Goal: Task Accomplishment & Management: Manage account settings

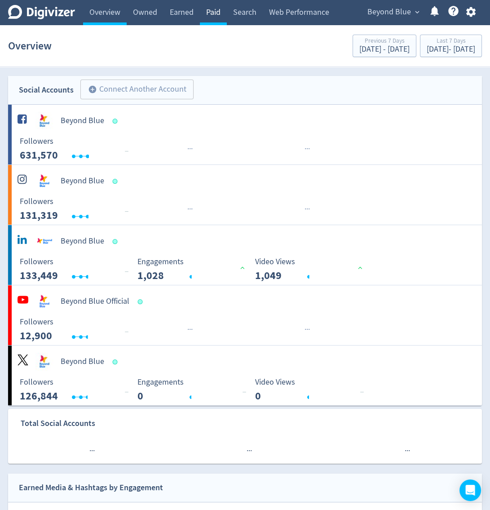
click at [211, 13] on link "Paid" at bounding box center [213, 12] width 27 height 25
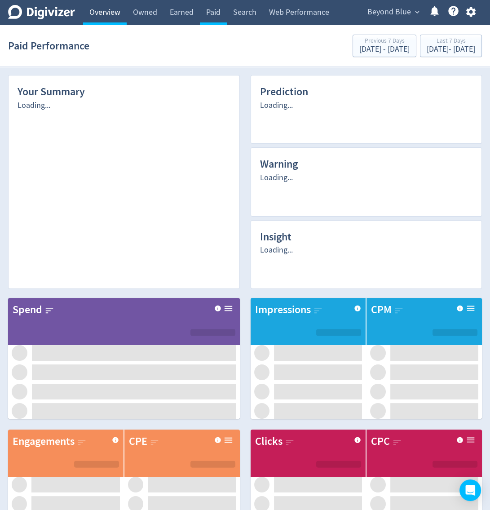
click at [98, 11] on link "Overview" at bounding box center [105, 12] width 44 height 25
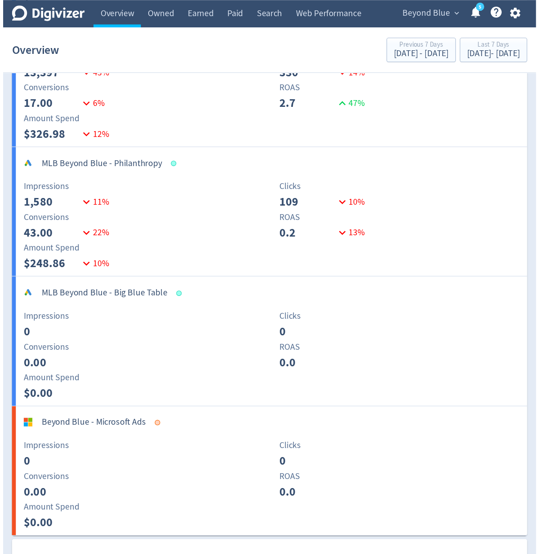
scroll to position [2012, 0]
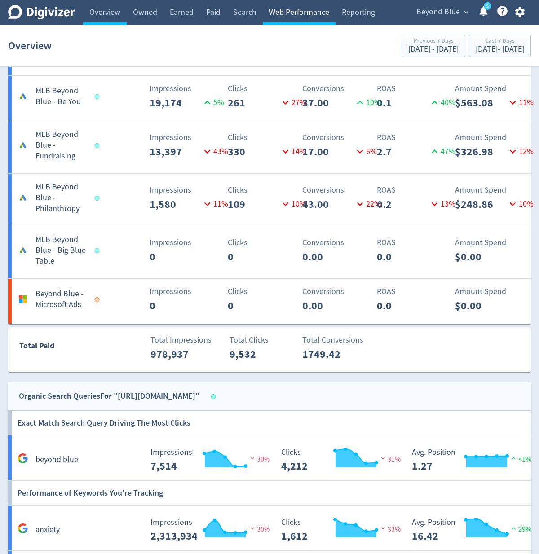
scroll to position [1581, 0]
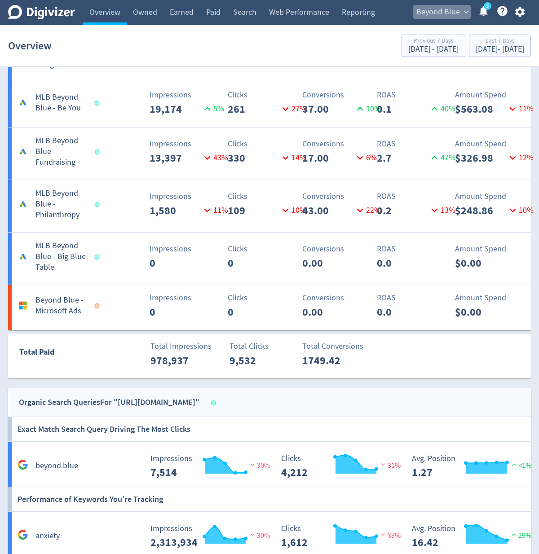
drag, startPoint x: 419, startPoint y: 13, endPoint x: 424, endPoint y: 15, distance: 5.6
click at [420, 14] on span "Beyond Blue" at bounding box center [438, 12] width 44 height 14
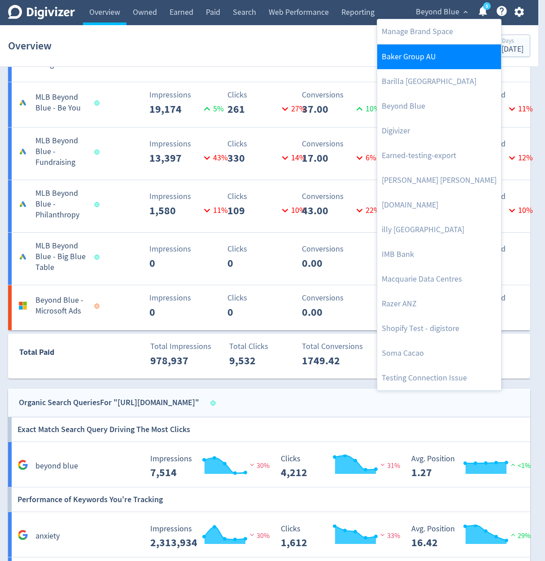
click at [422, 57] on link "Baker Group AU" at bounding box center [440, 56] width 124 height 25
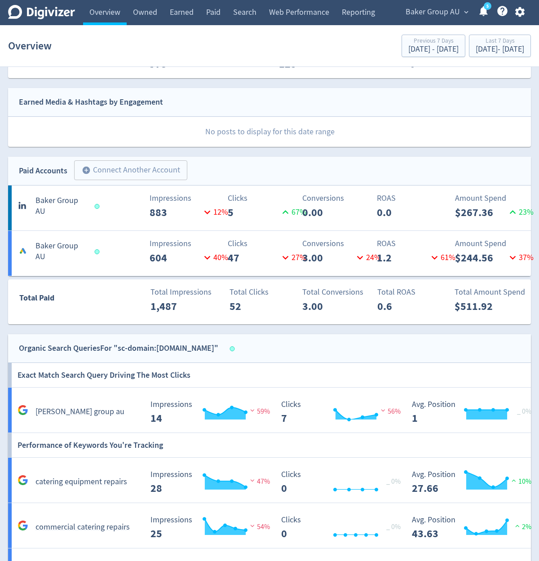
scroll to position [377, 0]
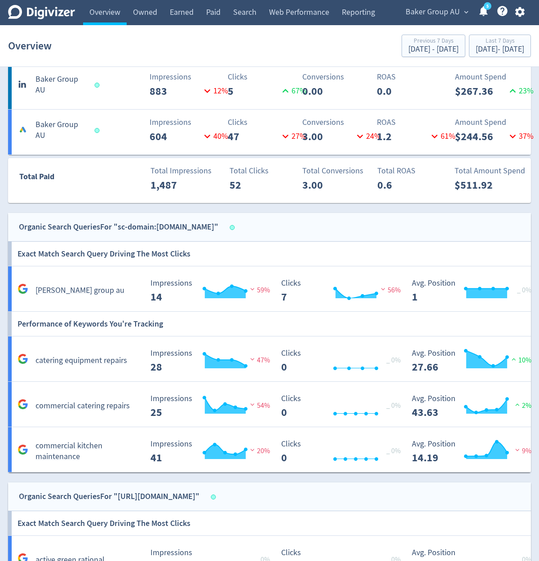
click at [446, 19] on div "[PERSON_NAME] Group AU expand_more 5 Help Center - Searchable support on using …" at bounding box center [463, 12] width 135 height 25
click at [446, 18] on span "Baker Group AU" at bounding box center [432, 12] width 54 height 14
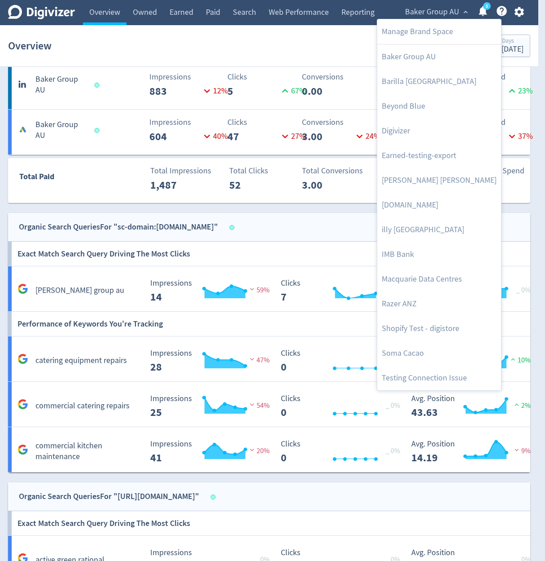
click at [449, 13] on div at bounding box center [272, 280] width 545 height 561
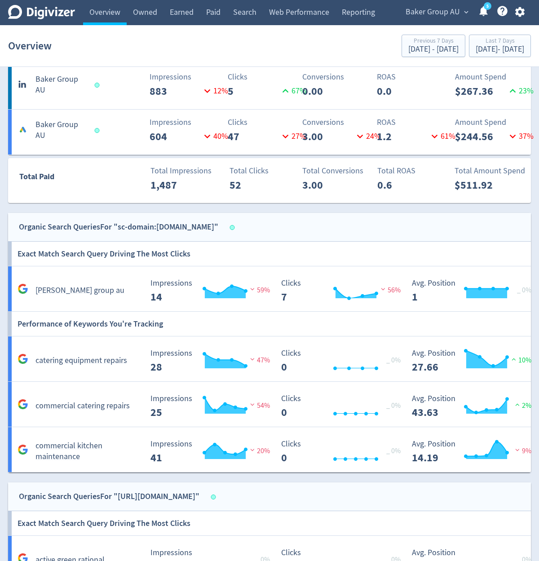
click at [449, 13] on body "Digivizer Logo [PERSON_NAME] Logo Overview Owned Earned Paid Search Web Perform…" at bounding box center [269, 317] width 539 height 1388
click at [449, 7] on span "Baker Group AU" at bounding box center [432, 12] width 54 height 14
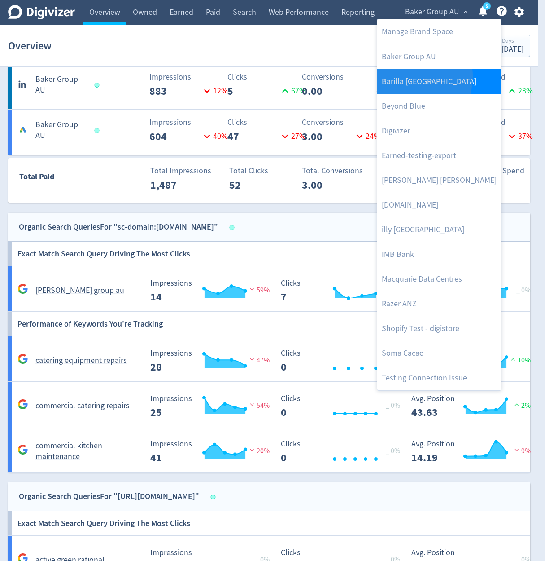
click at [407, 76] on link "Barilla [GEOGRAPHIC_DATA]" at bounding box center [440, 81] width 124 height 25
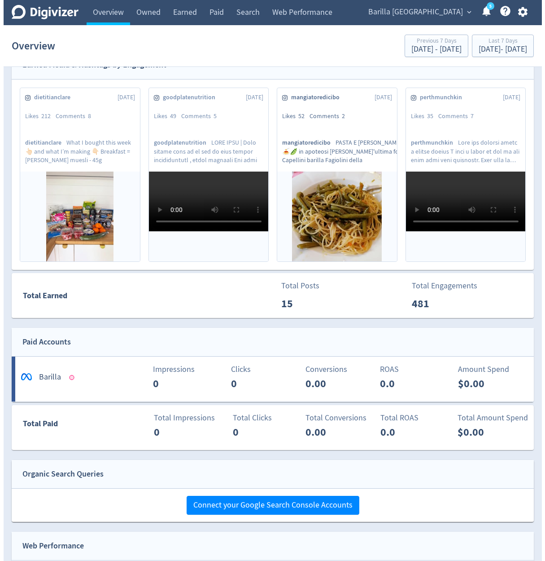
scroll to position [372, 0]
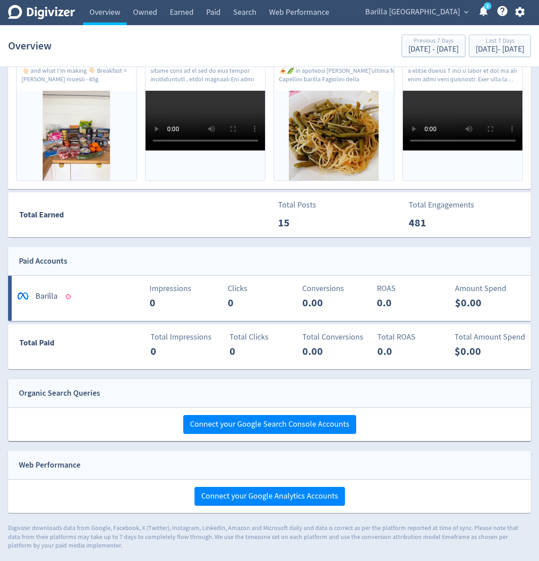
click at [430, 10] on span "Barilla [GEOGRAPHIC_DATA]" at bounding box center [412, 12] width 95 height 14
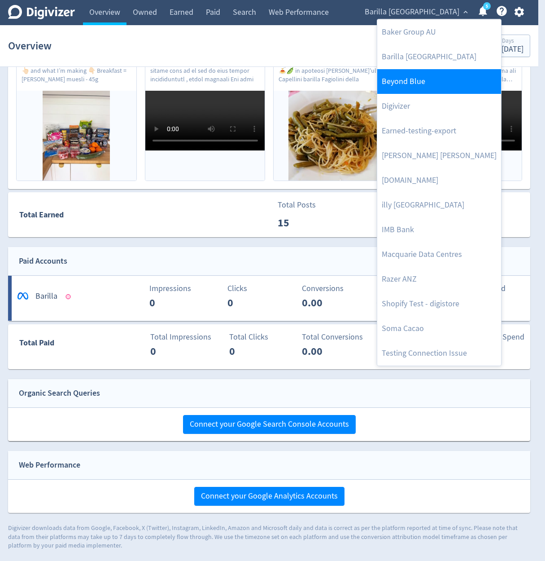
click at [437, 86] on link "Beyond Blue" at bounding box center [440, 81] width 124 height 25
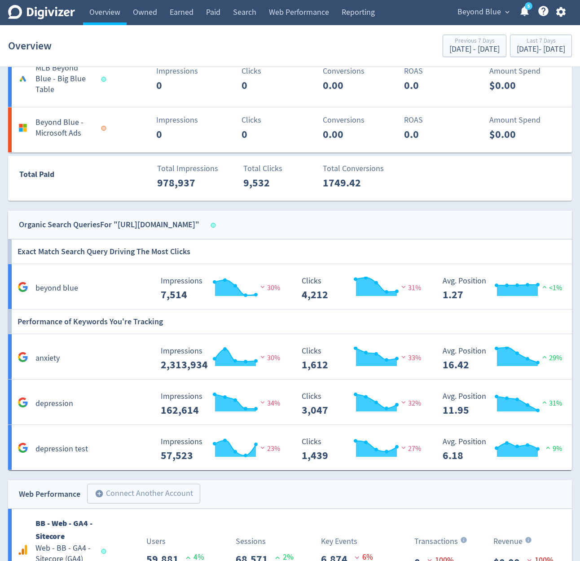
scroll to position [1724, 0]
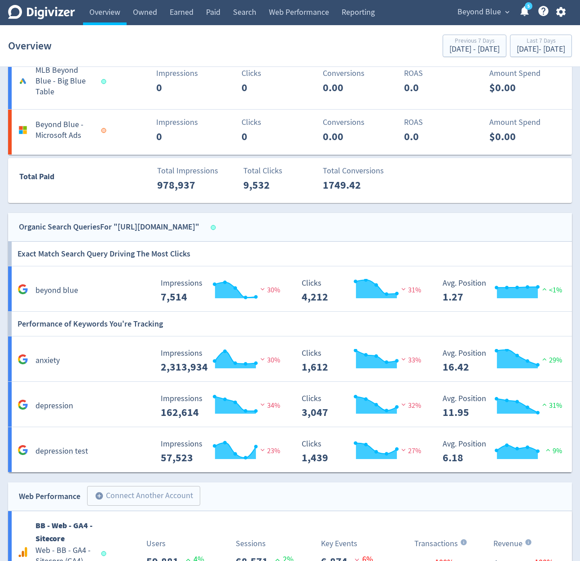
click at [484, 14] on span "Beyond Blue" at bounding box center [479, 12] width 44 height 14
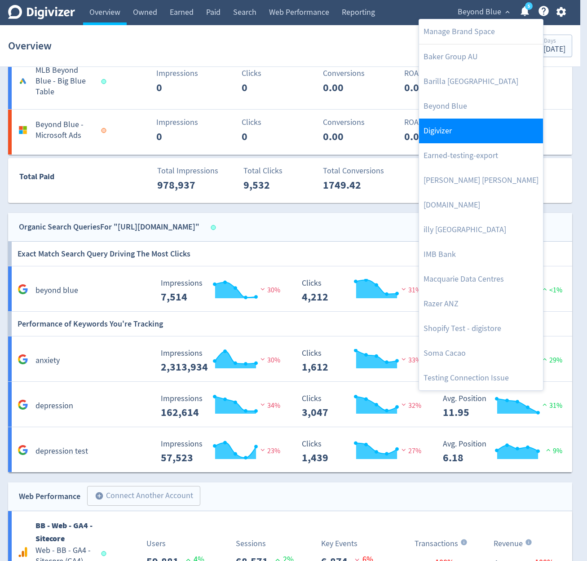
click at [450, 123] on link "Digivizer" at bounding box center [481, 131] width 124 height 25
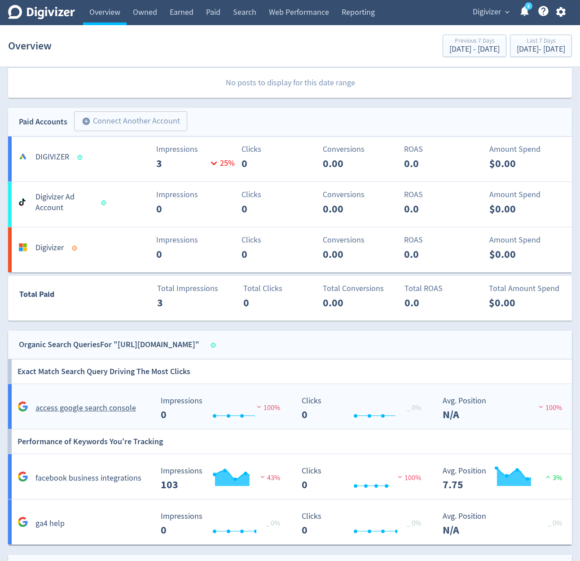
scroll to position [471, 0]
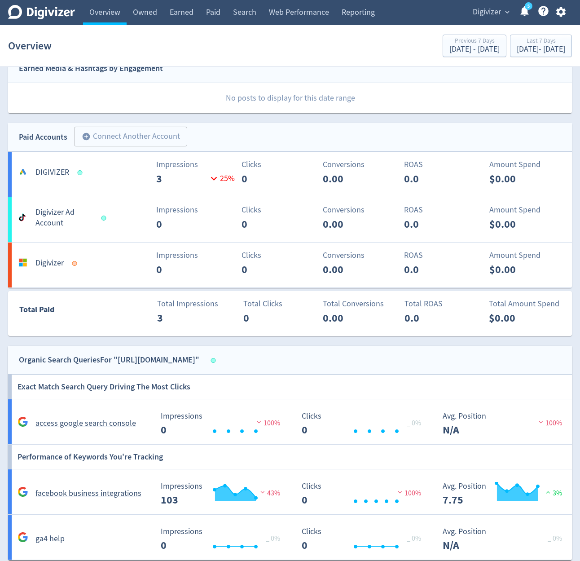
click at [496, 14] on span "expand_more" at bounding box center [507, 12] width 8 height 8
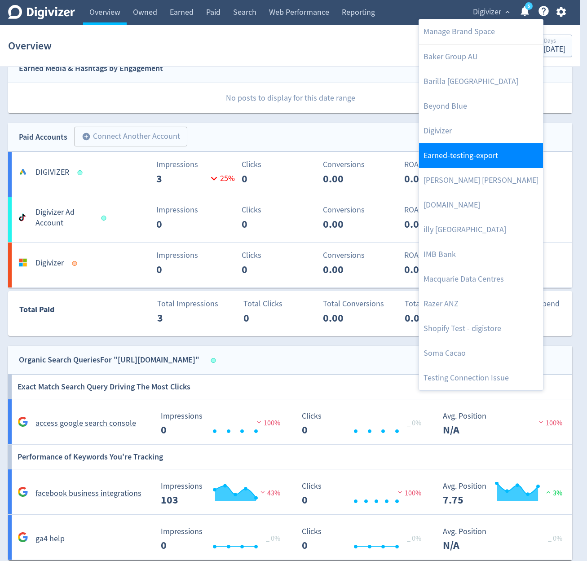
click at [473, 150] on link "Earned-testing-export" at bounding box center [481, 155] width 124 height 25
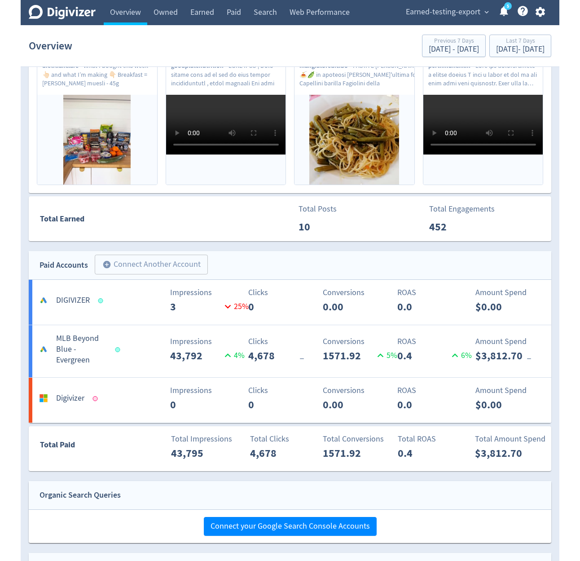
scroll to position [482, 0]
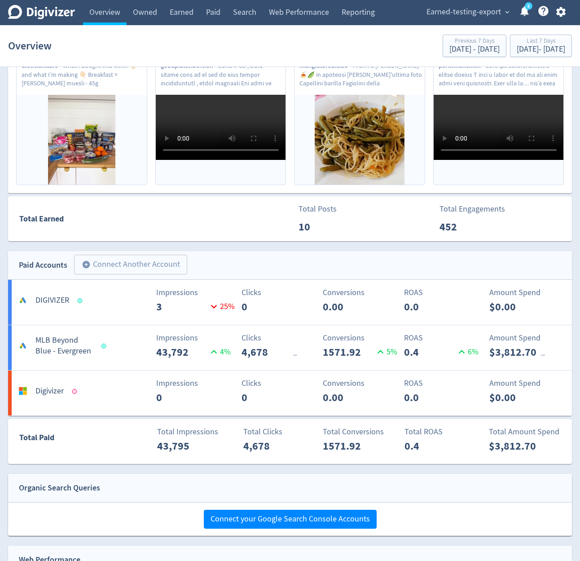
click at [478, 22] on div "Earned-testing-export expand_more 5 Help Center - Searchable support on using D…" at bounding box center [494, 12] width 155 height 25
click at [484, 18] on span "Earned-testing-export" at bounding box center [463, 12] width 75 height 14
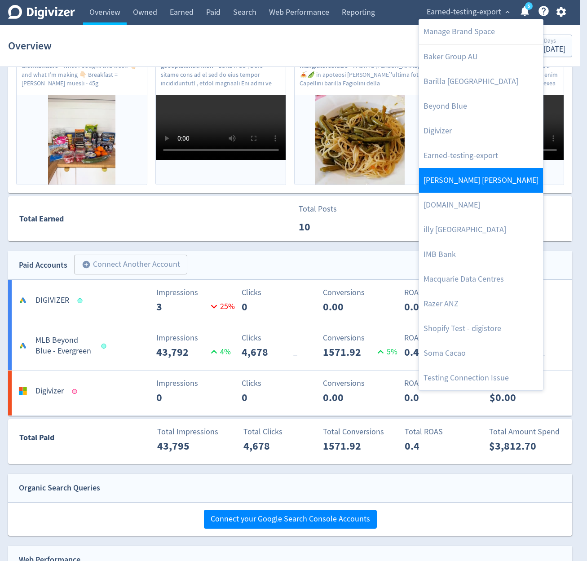
click at [466, 180] on link "[PERSON_NAME] [PERSON_NAME]" at bounding box center [481, 180] width 124 height 25
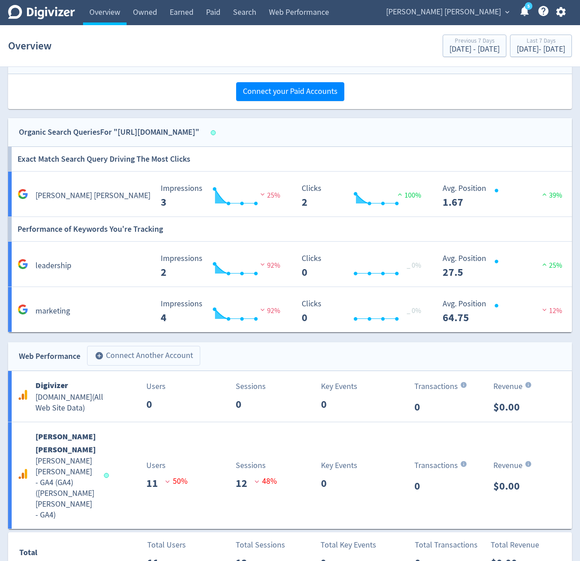
scroll to position [539, 0]
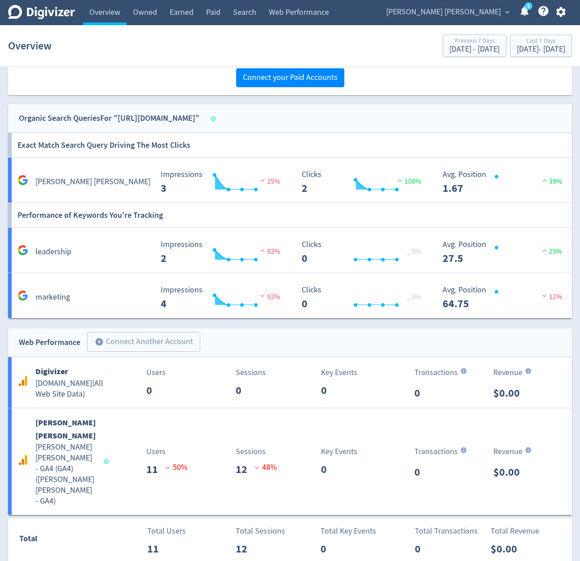
click at [470, 14] on span "[PERSON_NAME] [PERSON_NAME]" at bounding box center [443, 12] width 115 height 14
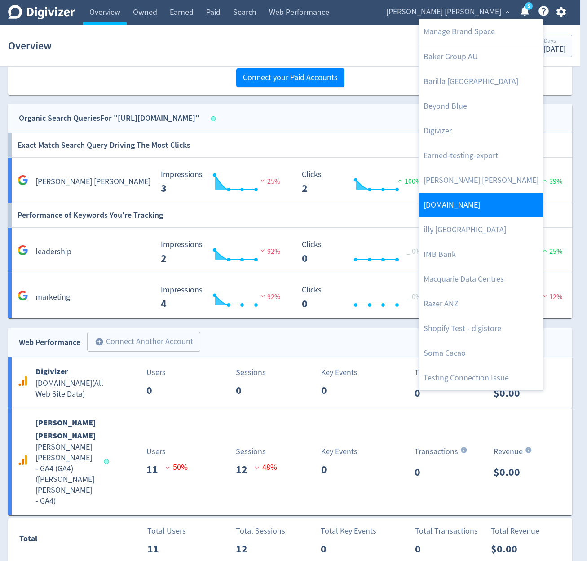
click at [454, 198] on link "[DOMAIN_NAME]" at bounding box center [481, 205] width 124 height 25
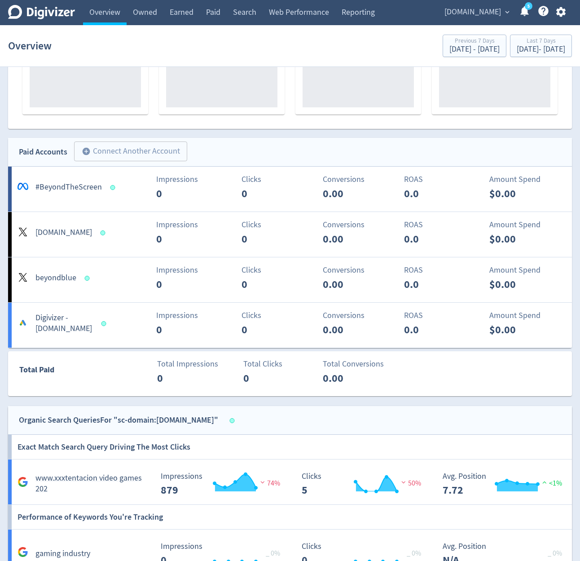
scroll to position [485, 0]
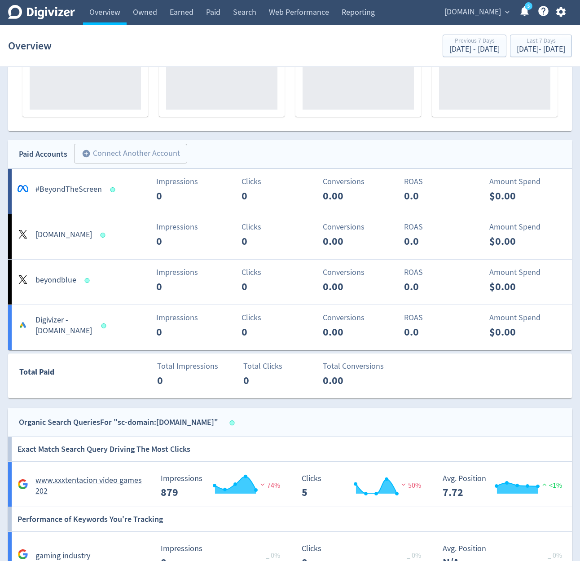
click at [484, 17] on span "[DOMAIN_NAME]" at bounding box center [472, 12] width 57 height 14
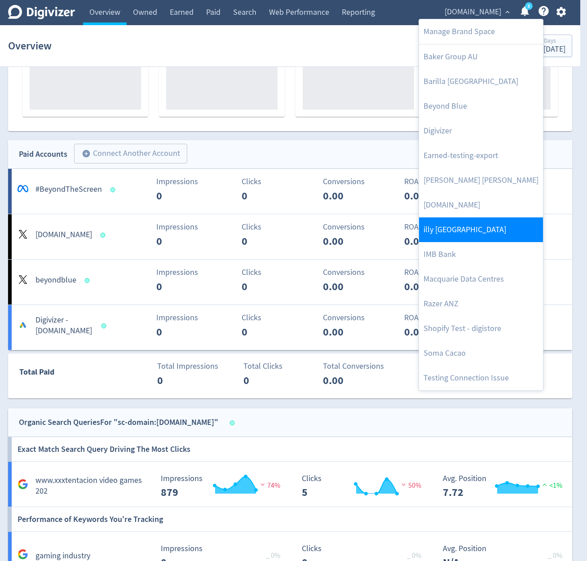
click at [488, 221] on link "illy [GEOGRAPHIC_DATA]" at bounding box center [481, 229] width 124 height 25
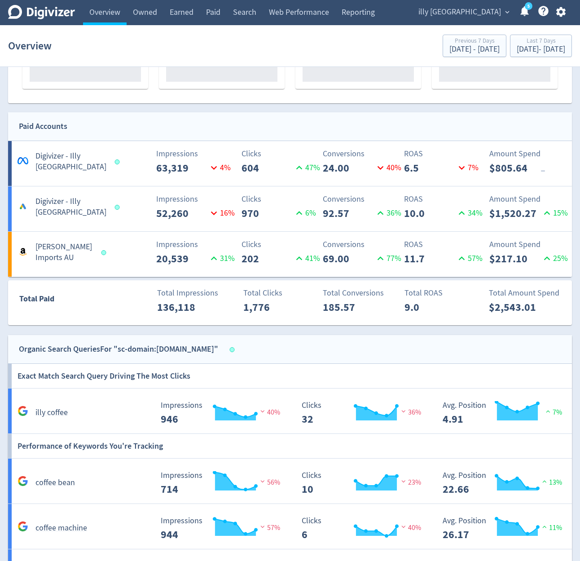
scroll to position [323, 0]
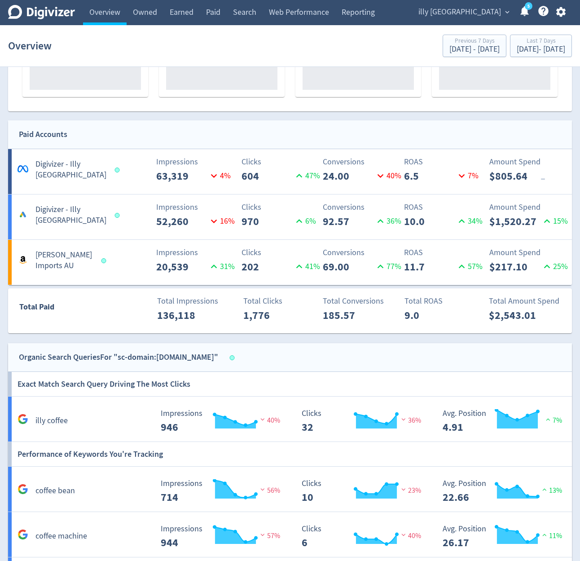
click at [479, 15] on span "illy [GEOGRAPHIC_DATA]" at bounding box center [459, 12] width 83 height 14
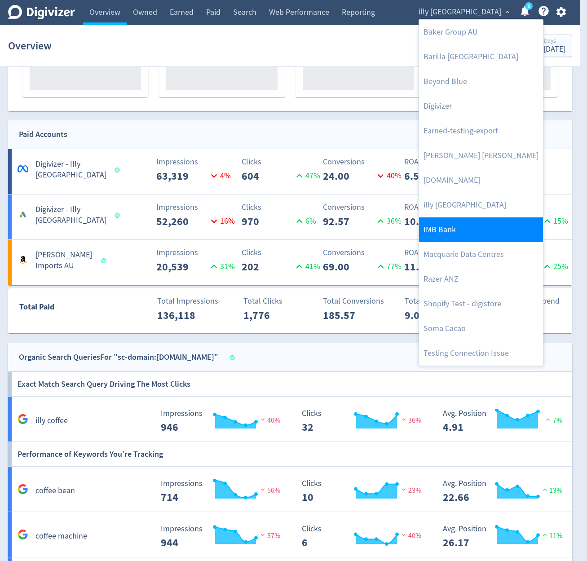
click at [463, 226] on link "IMB Bank" at bounding box center [481, 229] width 124 height 25
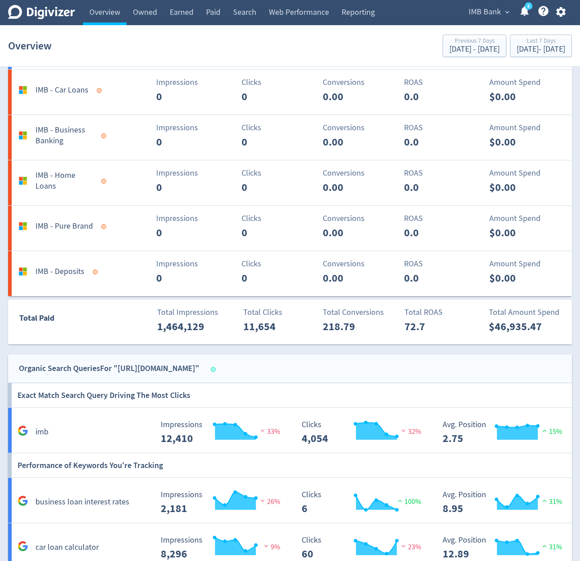
scroll to position [1002, 0]
click at [476, 14] on span "IMB Bank" at bounding box center [485, 12] width 32 height 14
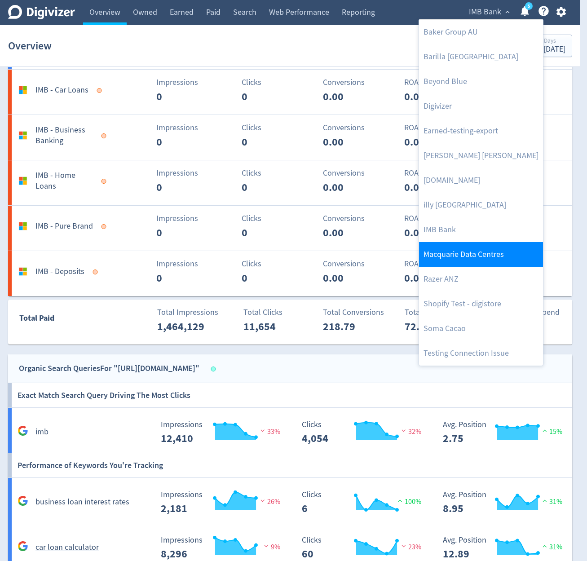
click at [490, 252] on link "Macquarie Data Centres" at bounding box center [481, 254] width 124 height 25
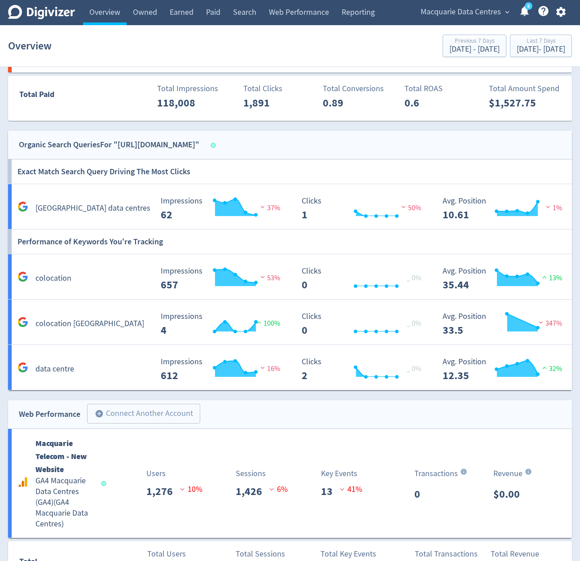
scroll to position [300, 0]
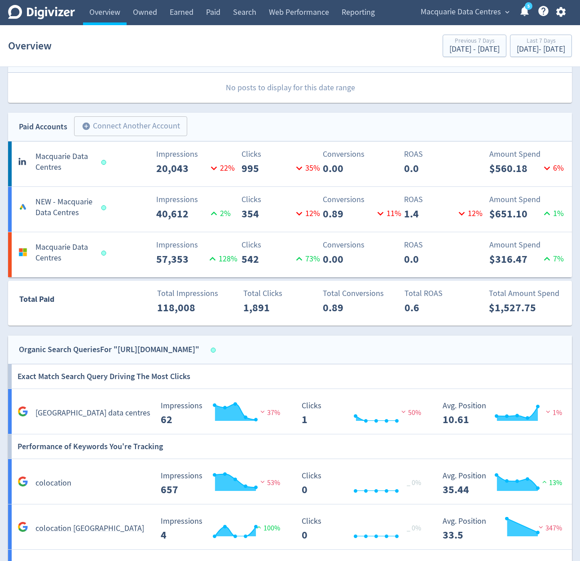
click at [458, 14] on span "Macquarie Data Centres" at bounding box center [461, 12] width 80 height 14
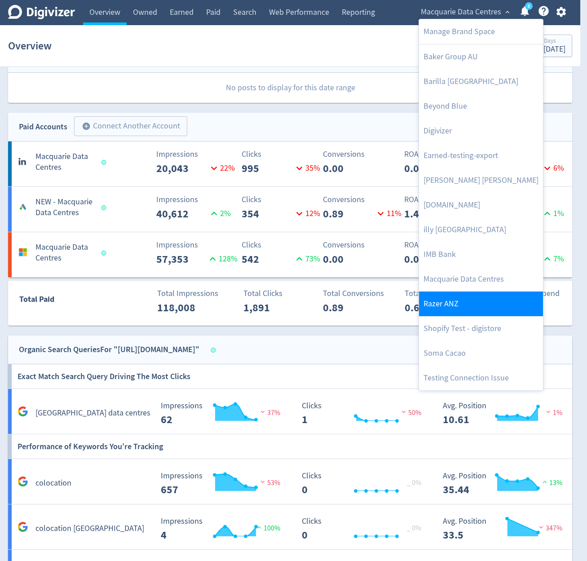
click at [461, 293] on link "Razer ANZ" at bounding box center [481, 303] width 124 height 25
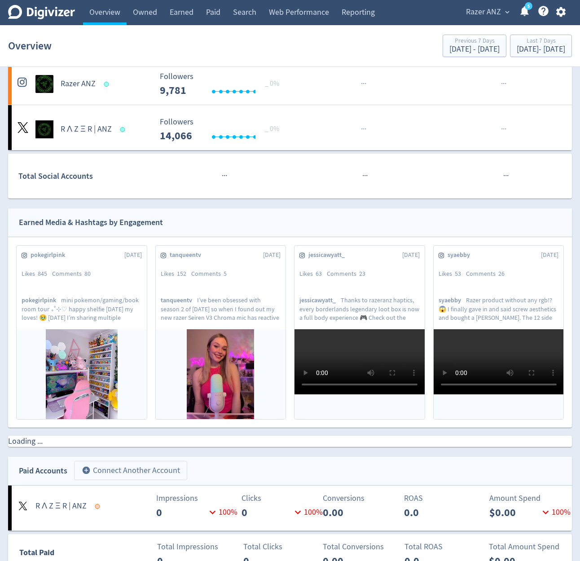
scroll to position [320, 0]
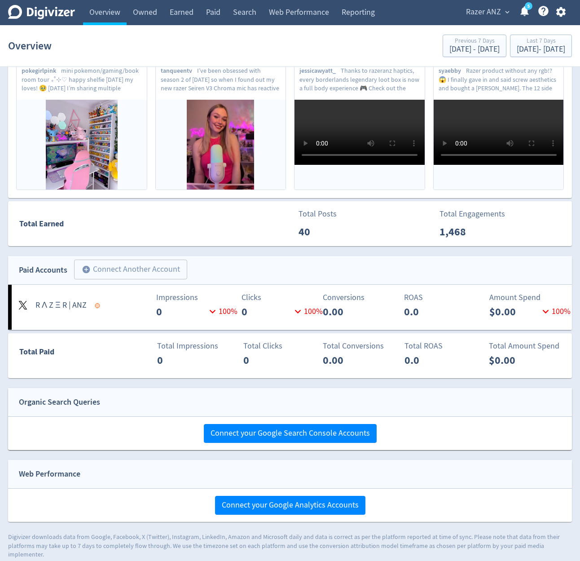
click at [489, 11] on span "Razer ANZ" at bounding box center [483, 12] width 35 height 14
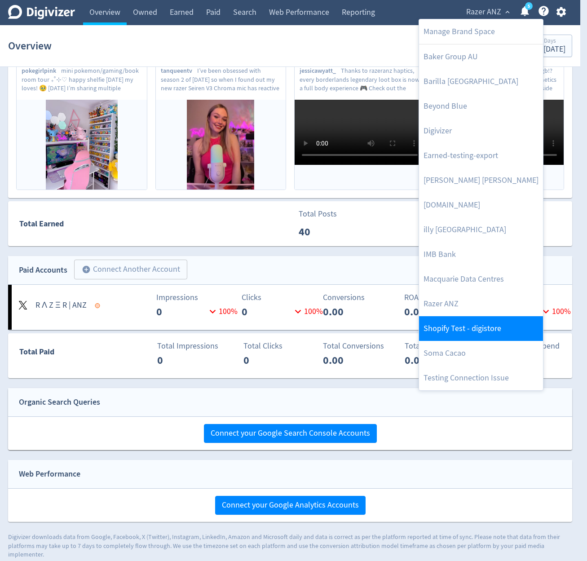
click at [453, 317] on link "Shopify Test - digistore" at bounding box center [481, 328] width 124 height 25
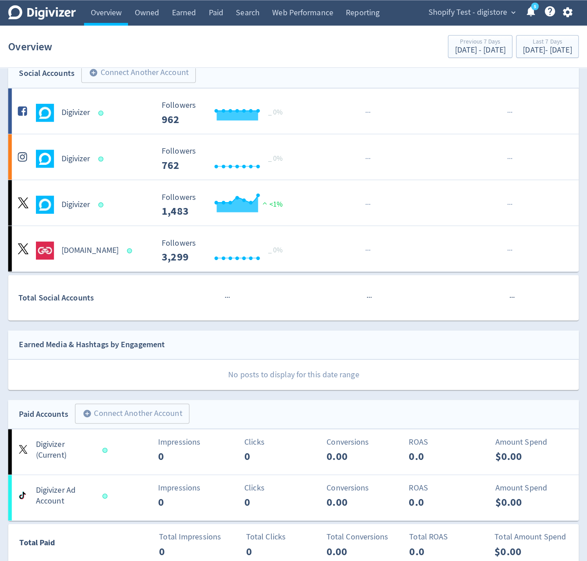
scroll to position [54, 0]
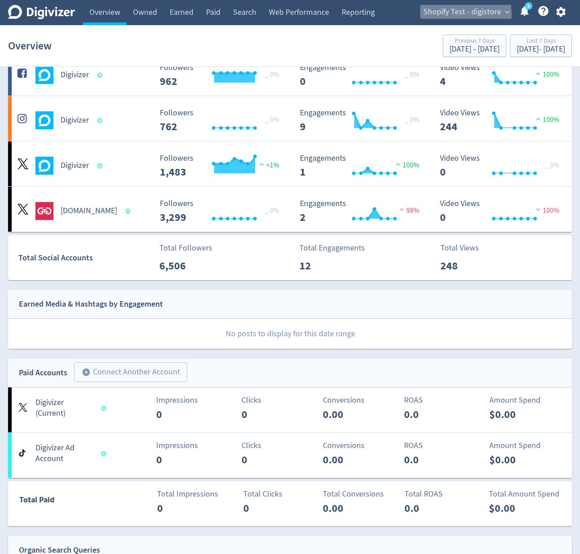
click at [448, 16] on span "Shopify Test - digistore" at bounding box center [462, 12] width 78 height 14
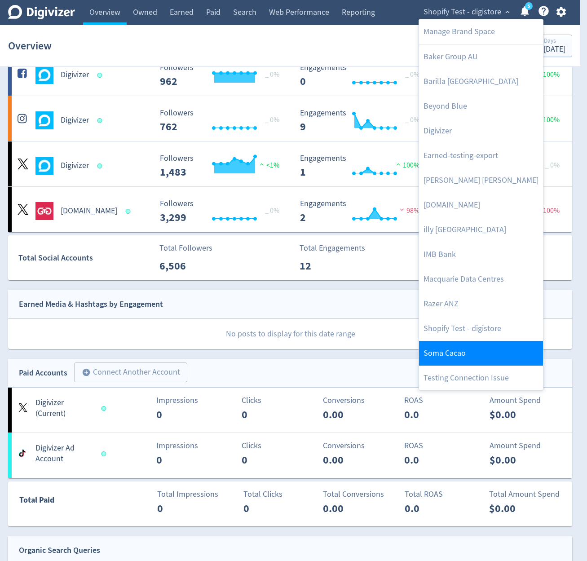
click at [458, 349] on link "Soma Cacao" at bounding box center [481, 353] width 124 height 25
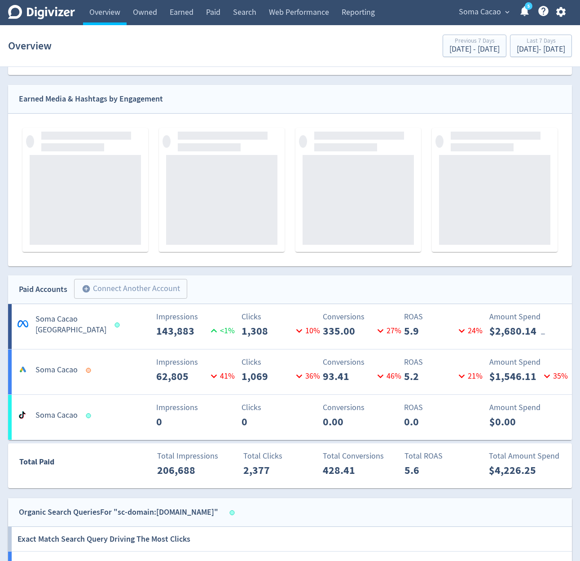
scroll to position [215, 0]
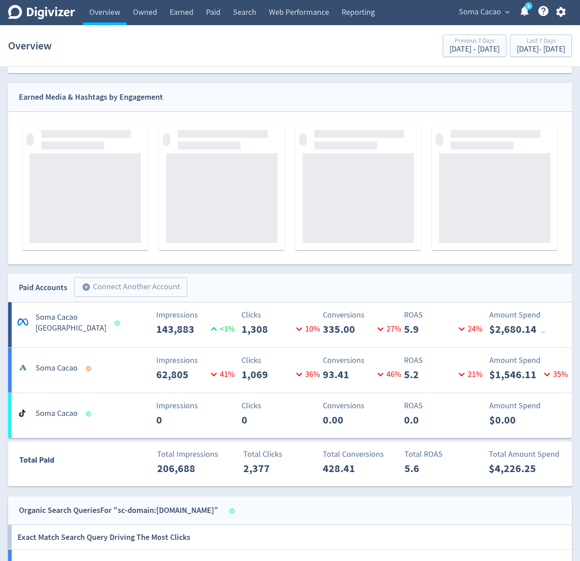
click at [486, 11] on span "Soma Cacao" at bounding box center [480, 12] width 42 height 14
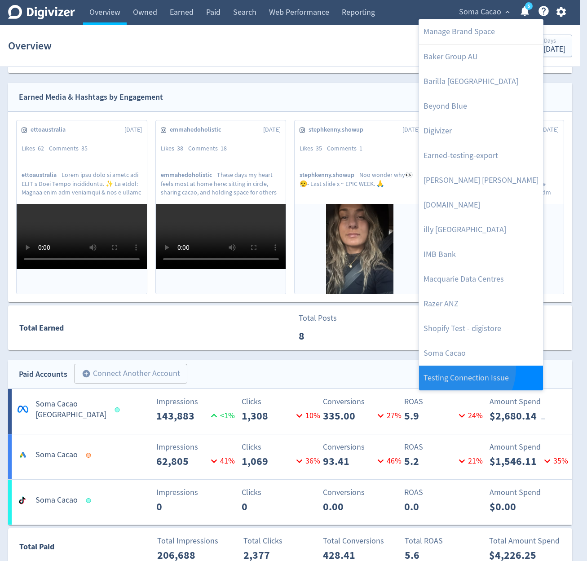
click at [452, 368] on link "Testing Connection Issue" at bounding box center [481, 377] width 124 height 25
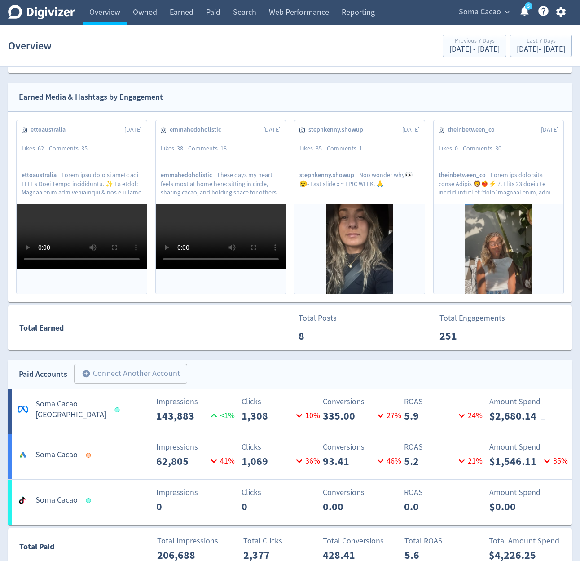
scroll to position [0, 0]
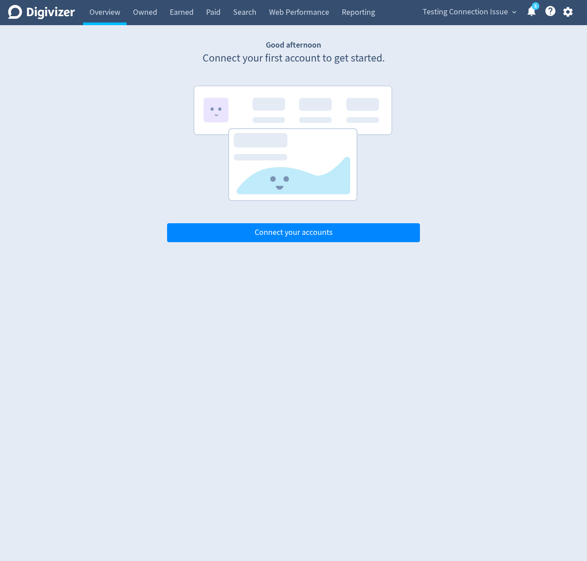
click at [422, 46] on main "Good afternoon Connect your first account to get started. Connect your accounts" at bounding box center [293, 141] width 269 height 202
click at [449, 13] on span "Testing Connection Issue" at bounding box center [464, 12] width 85 height 14
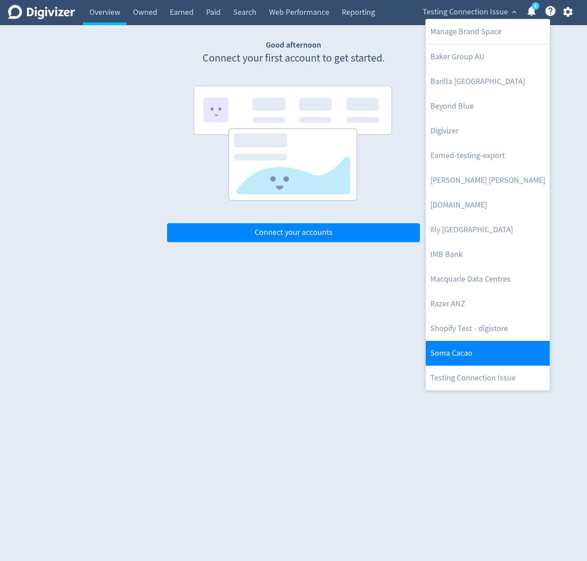
click at [479, 348] on link "Soma Cacao" at bounding box center [488, 353] width 124 height 25
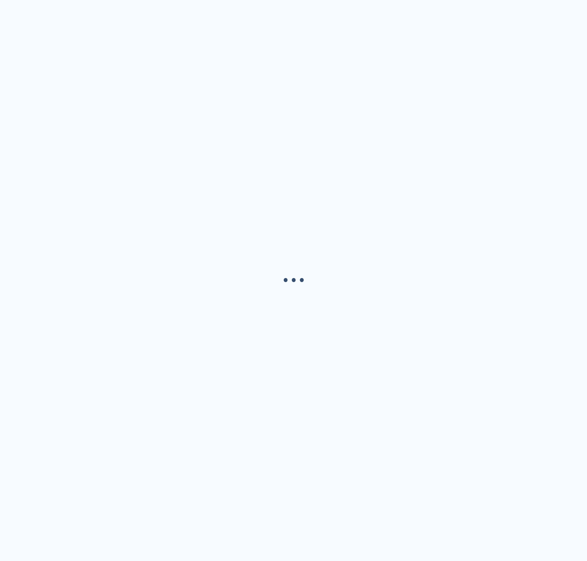
drag, startPoint x: 406, startPoint y: 370, endPoint x: 66, endPoint y: 341, distance: 341.1
click at [405, 371] on div "· · ·" at bounding box center [293, 280] width 587 height 561
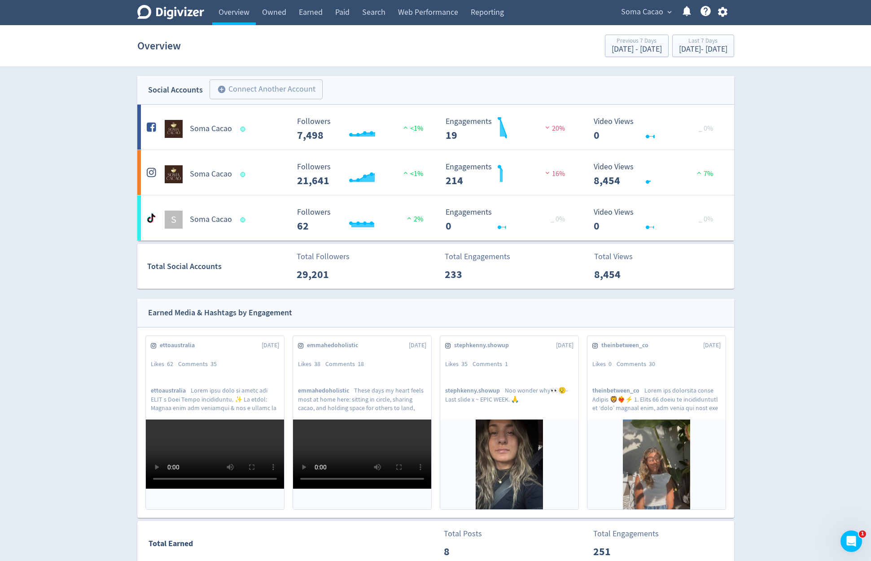
click at [623, 5] on span "Soma Cacao" at bounding box center [642, 12] width 42 height 14
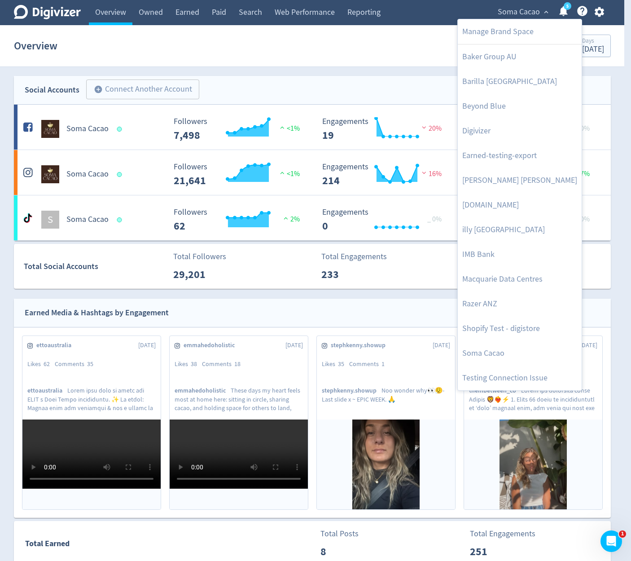
click at [376, 316] on div at bounding box center [315, 280] width 631 height 561
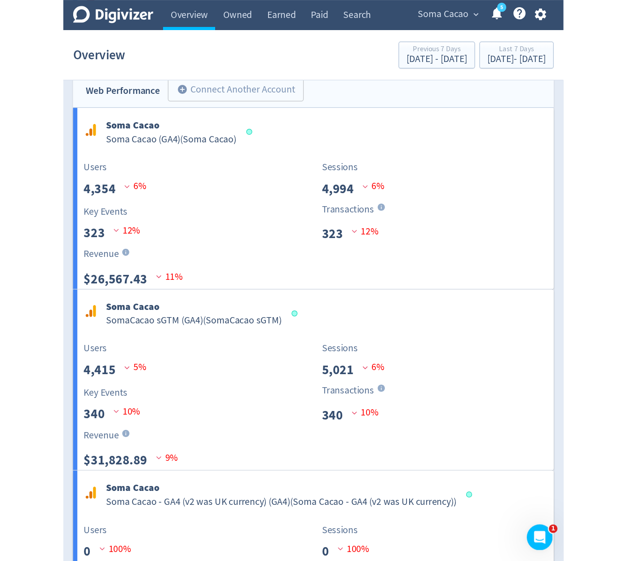
scroll to position [830, 0]
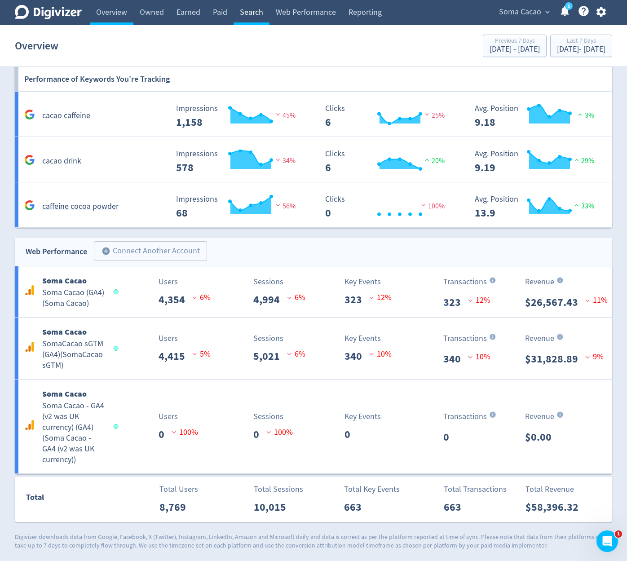
click at [251, 19] on link "Search" at bounding box center [251, 12] width 36 height 25
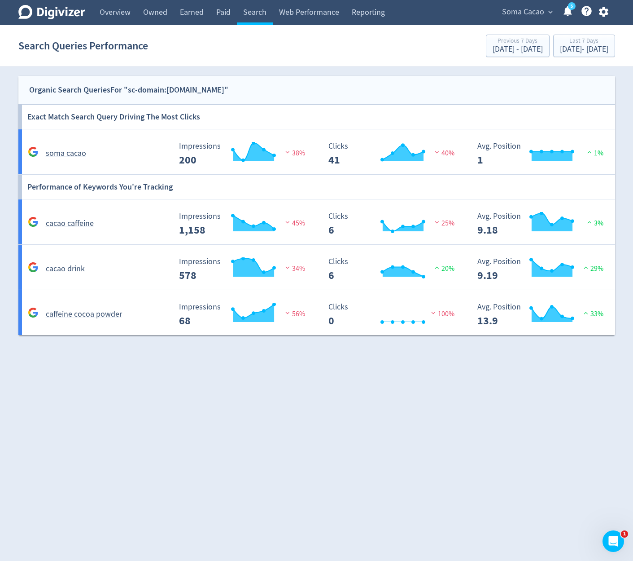
click at [313, 103] on div "Organic Search Queries For "sc-domain:somacacao.com.au"" at bounding box center [316, 90] width 597 height 29
click at [313, 135] on div "Created with Highcharts 10.3.3 Impressions 200 38%" at bounding box center [245, 150] width 149 height 31
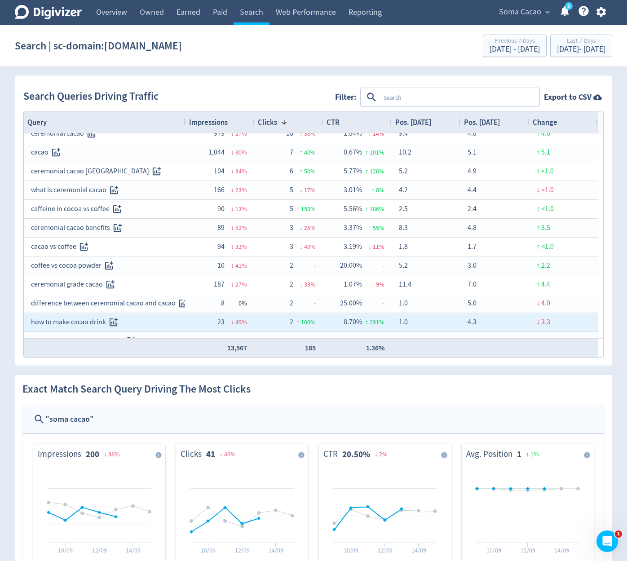
scroll to position [54, 0]
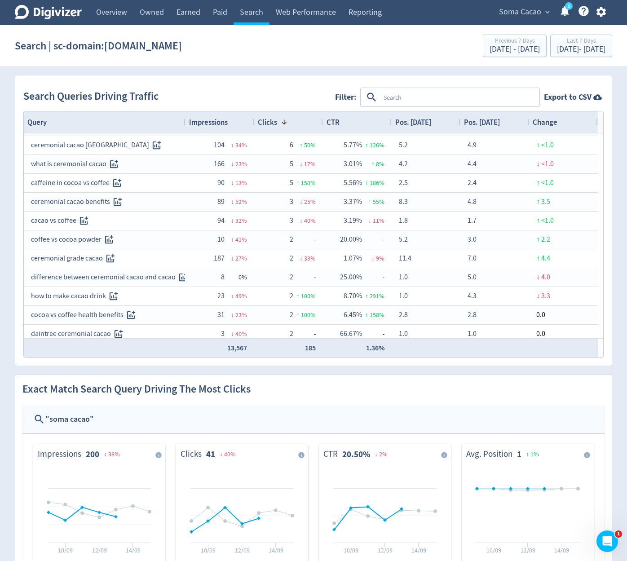
click at [155, 26] on section "Search | sc-domain:somacacao.com.au Previous 7 Days Sep 2, 2025 - Sep 8, 2025 L…" at bounding box center [313, 46] width 627 height 42
click at [156, 18] on link "Owned" at bounding box center [151, 12] width 37 height 25
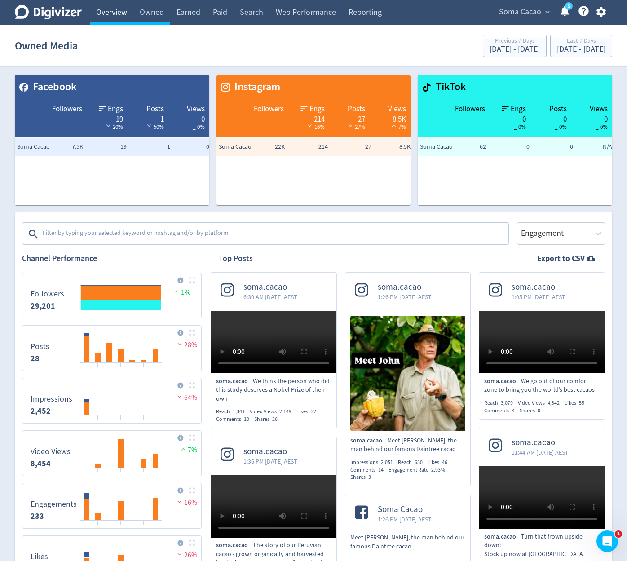
click at [118, 16] on link "Overview" at bounding box center [112, 12] width 44 height 25
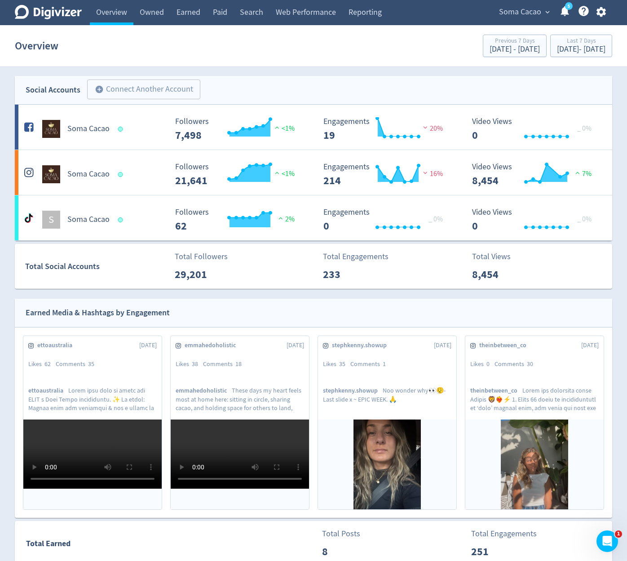
click at [369, 303] on div "Earned Media & Hashtags by Engagement" at bounding box center [313, 313] width 597 height 29
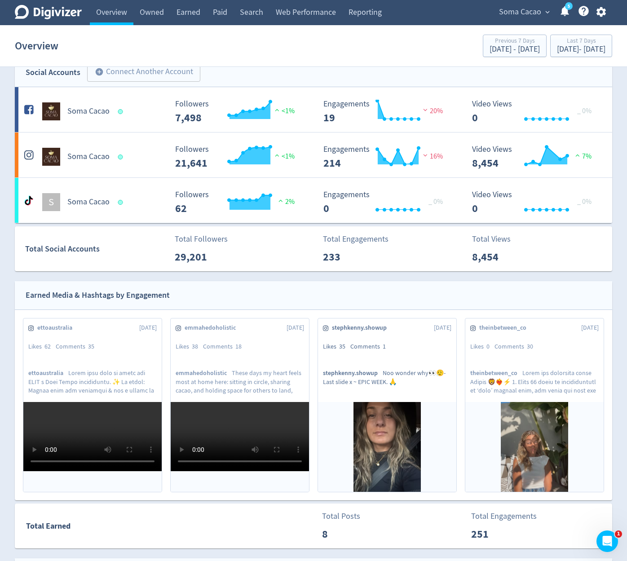
scroll to position [54, 0]
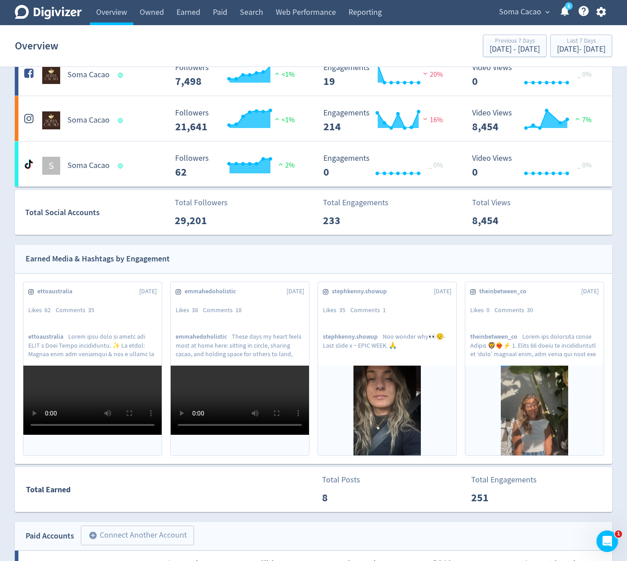
drag, startPoint x: 519, startPoint y: 256, endPoint x: 525, endPoint y: 256, distance: 6.3
click at [519, 256] on div "Earned Media & Hashtags by Engagement" at bounding box center [313, 259] width 597 height 29
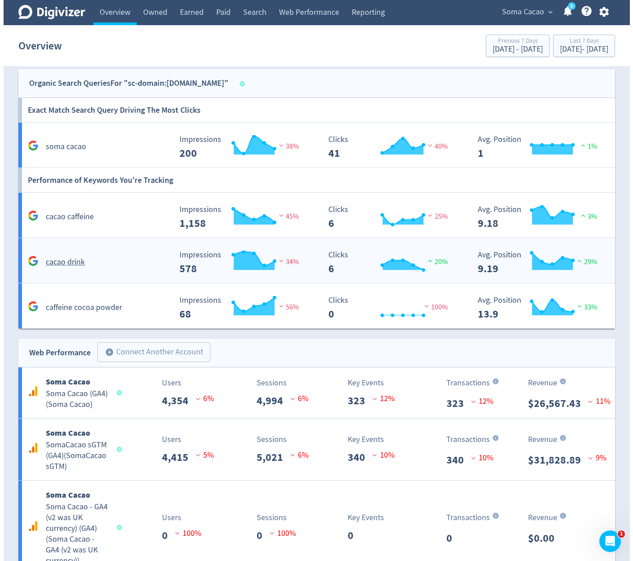
scroll to position [830, 0]
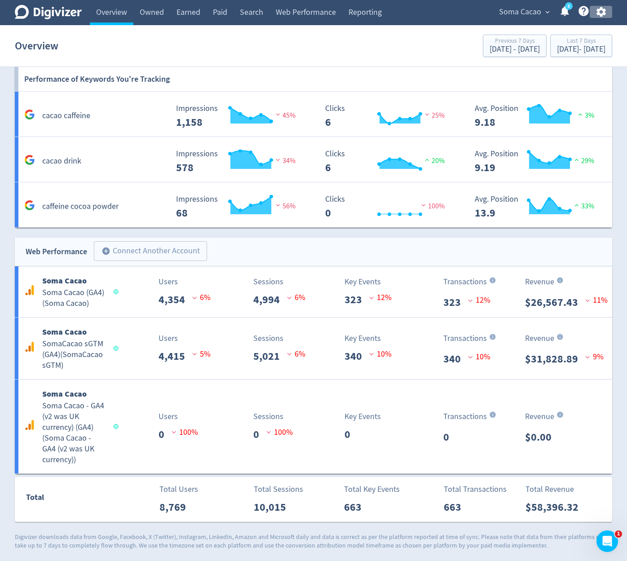
click at [602, 11] on icon "button" at bounding box center [600, 12] width 9 height 10
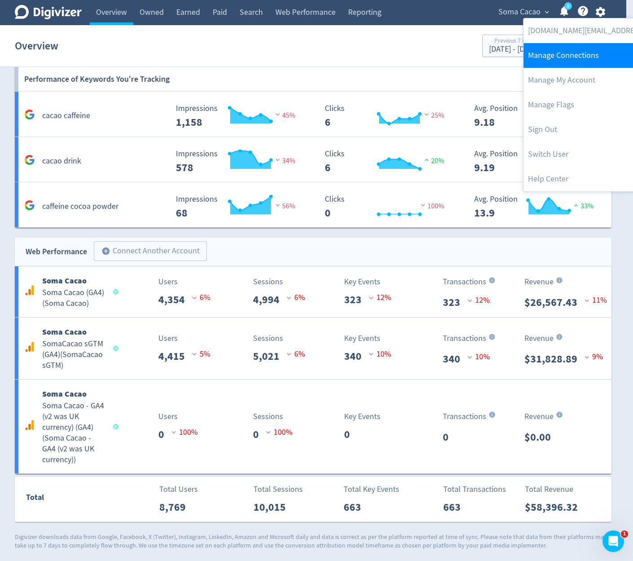
click at [589, 62] on link "Manage Connections" at bounding box center [615, 55] width 183 height 25
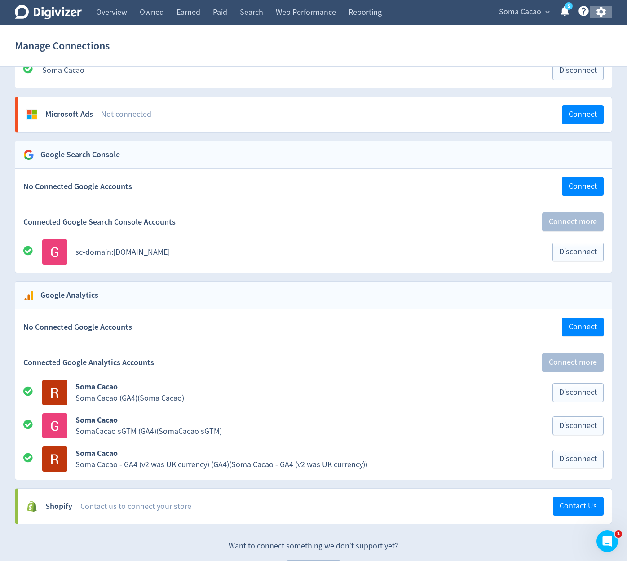
click at [601, 7] on icon "button" at bounding box center [601, 12] width 12 height 12
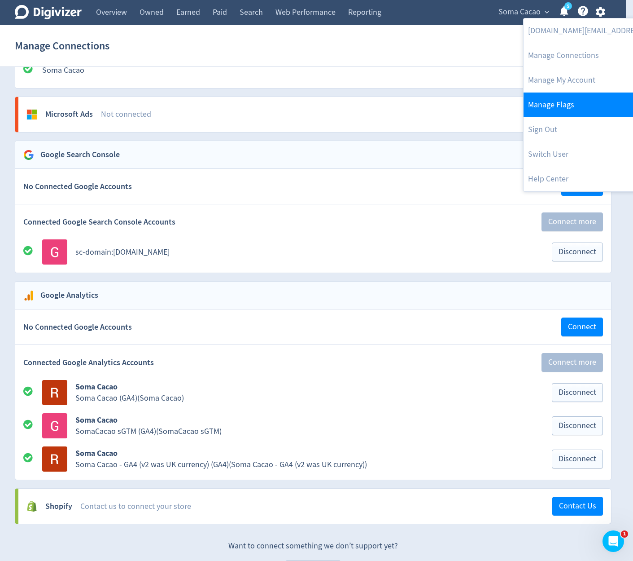
click at [568, 115] on link "Manage Flags" at bounding box center [615, 104] width 183 height 25
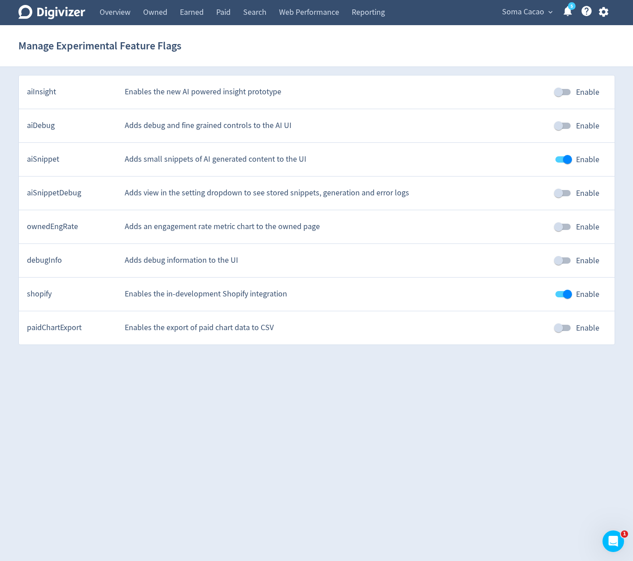
click at [574, 292] on input "Enable" at bounding box center [567, 294] width 51 height 17
checkbox input "false"
click at [126, 18] on link "Overview" at bounding box center [115, 12] width 44 height 25
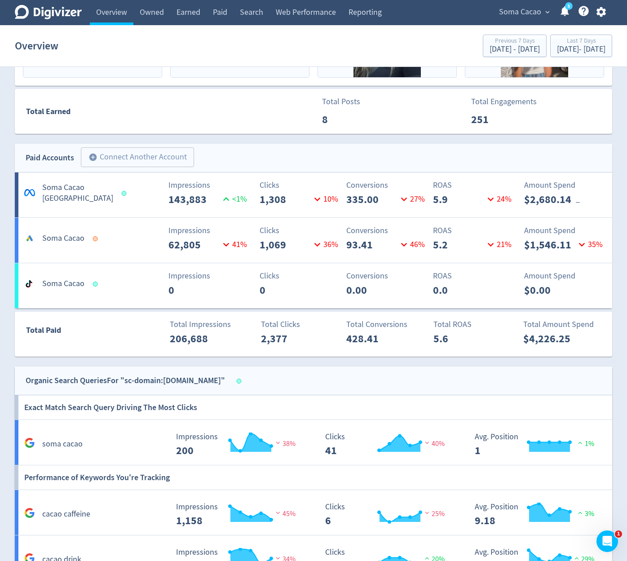
scroll to position [431, 0]
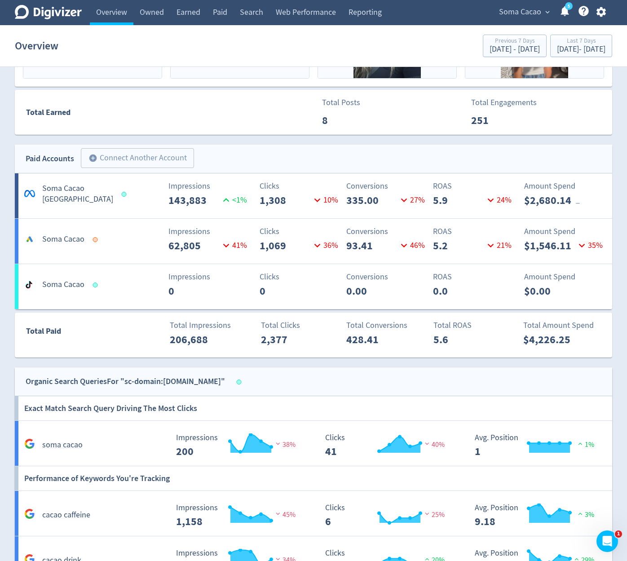
click at [521, 9] on span "Soma Cacao" at bounding box center [520, 12] width 42 height 14
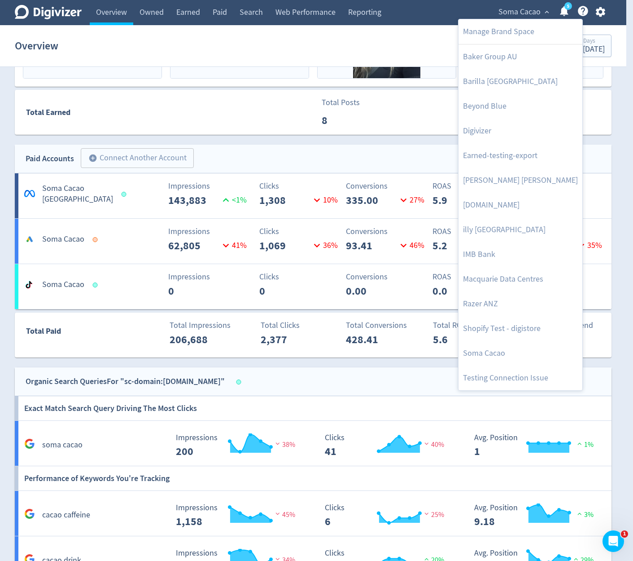
click at [368, 148] on div at bounding box center [316, 280] width 633 height 561
